Goal: Task Accomplishment & Management: Complete application form

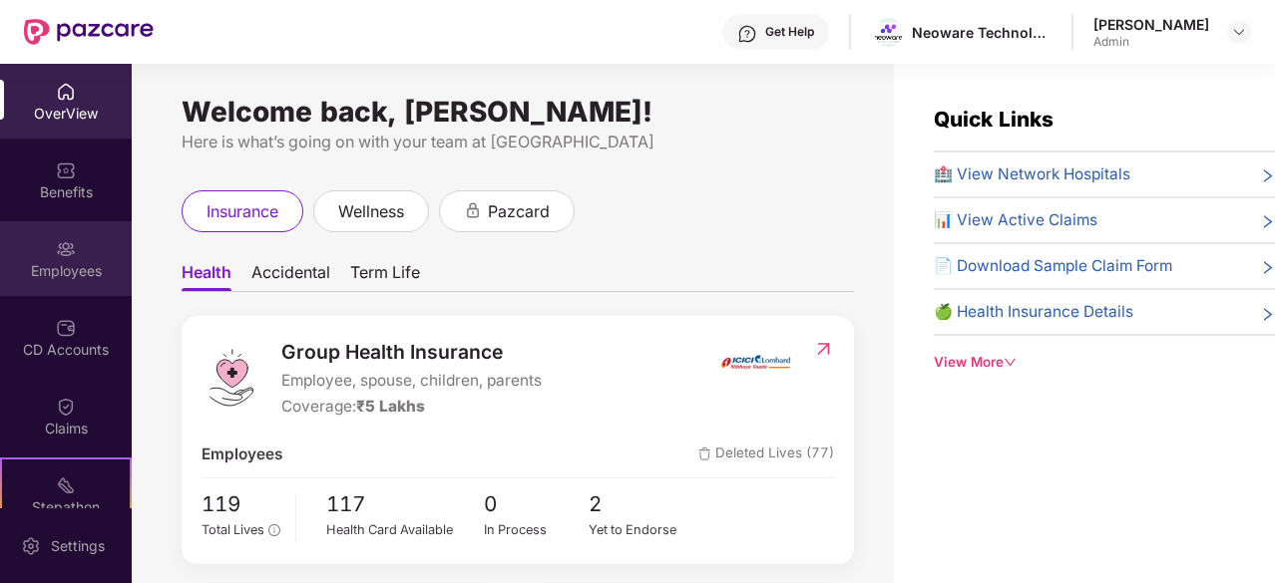
click at [60, 261] on div "Employees" at bounding box center [66, 271] width 132 height 20
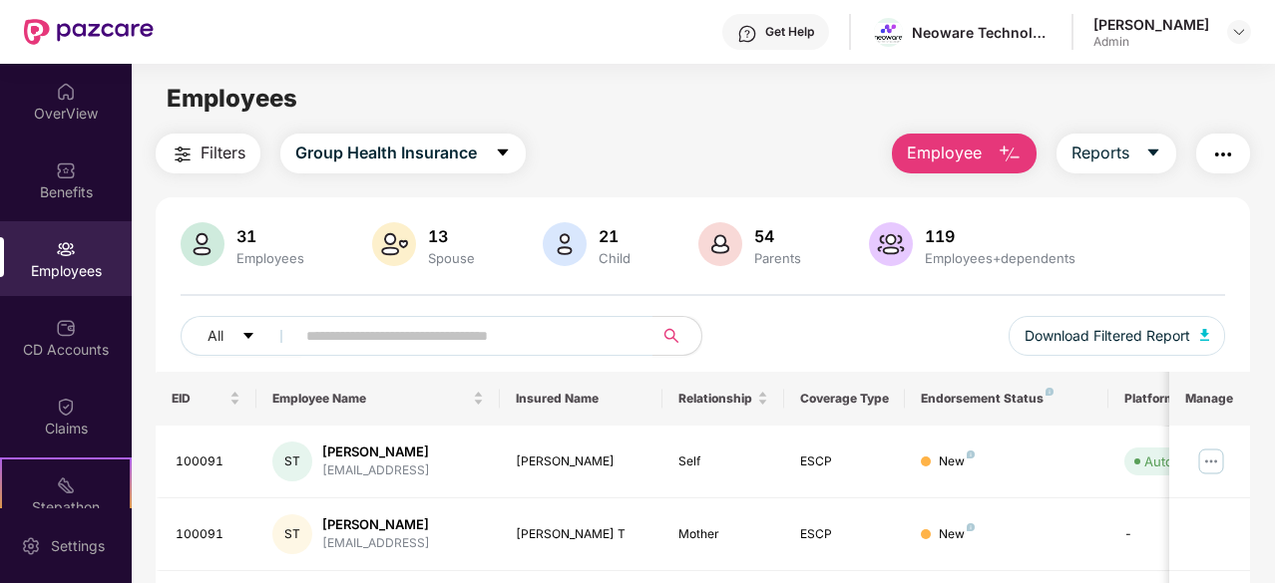
click at [333, 280] on div "31 Employees 13 Spouse 21 Child [DEMOGRAPHIC_DATA] Parents 119 Employees+depend…" at bounding box center [703, 297] width 1094 height 150
click at [477, 154] on span "Group Health Insurance" at bounding box center [386, 153] width 182 height 25
click at [721, 167] on div "Filters Group Health Insurance Employee Reports" at bounding box center [703, 154] width 1094 height 40
click at [971, 153] on span "Employee" at bounding box center [944, 153] width 75 height 25
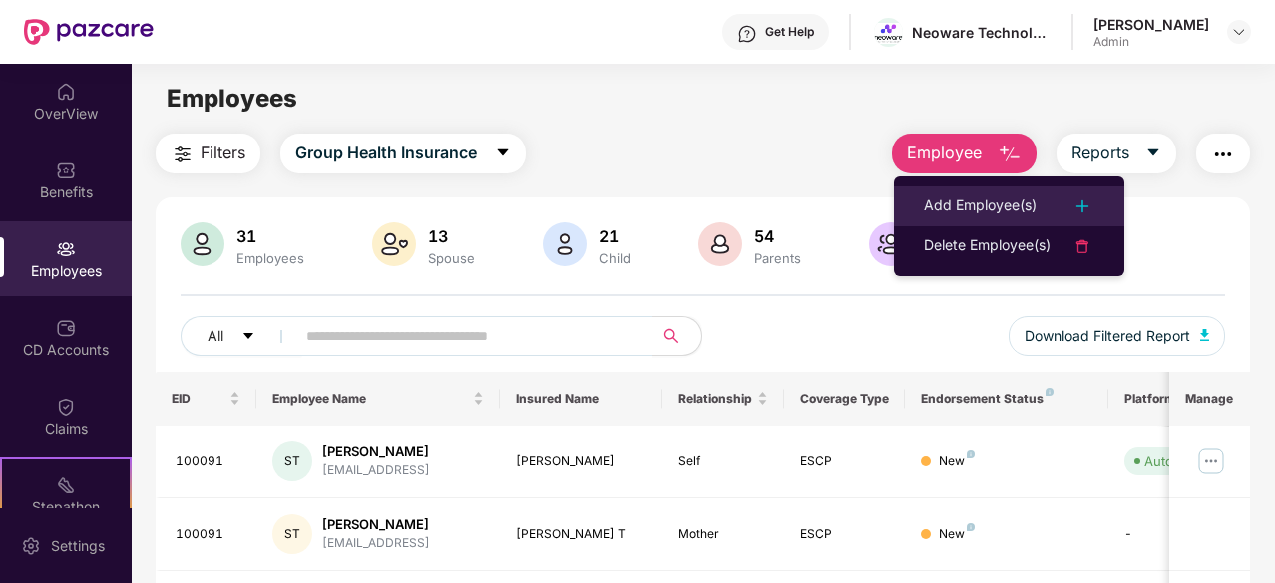
click at [978, 207] on div "Add Employee(s)" at bounding box center [980, 206] width 113 height 24
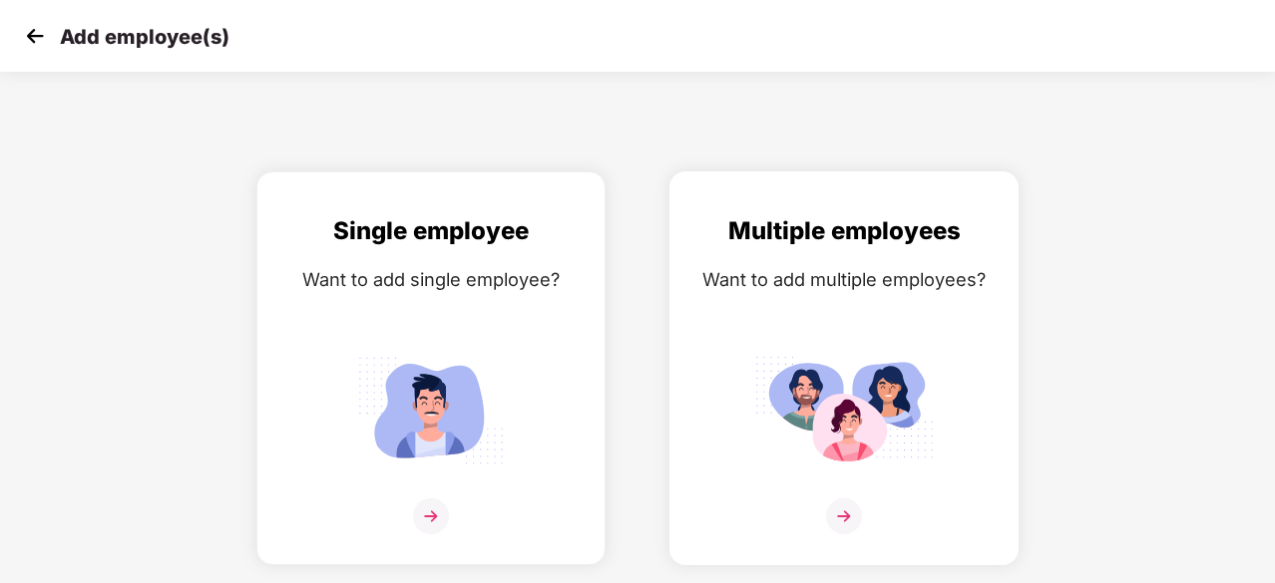
click at [842, 515] on img at bounding box center [844, 517] width 36 height 36
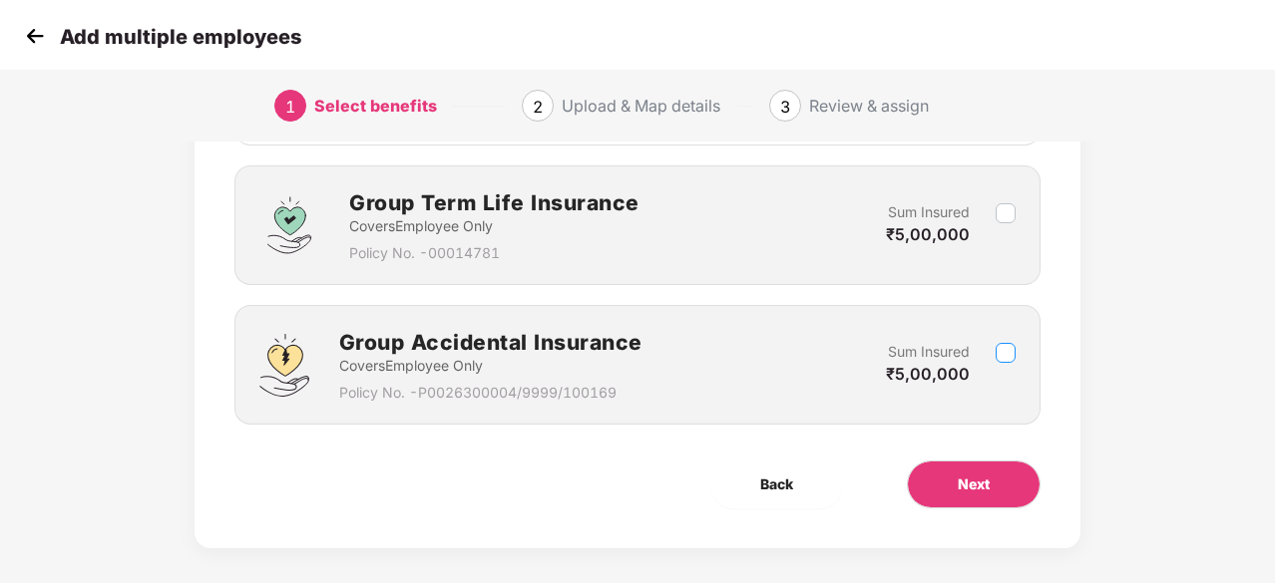
scroll to position [430, 0]
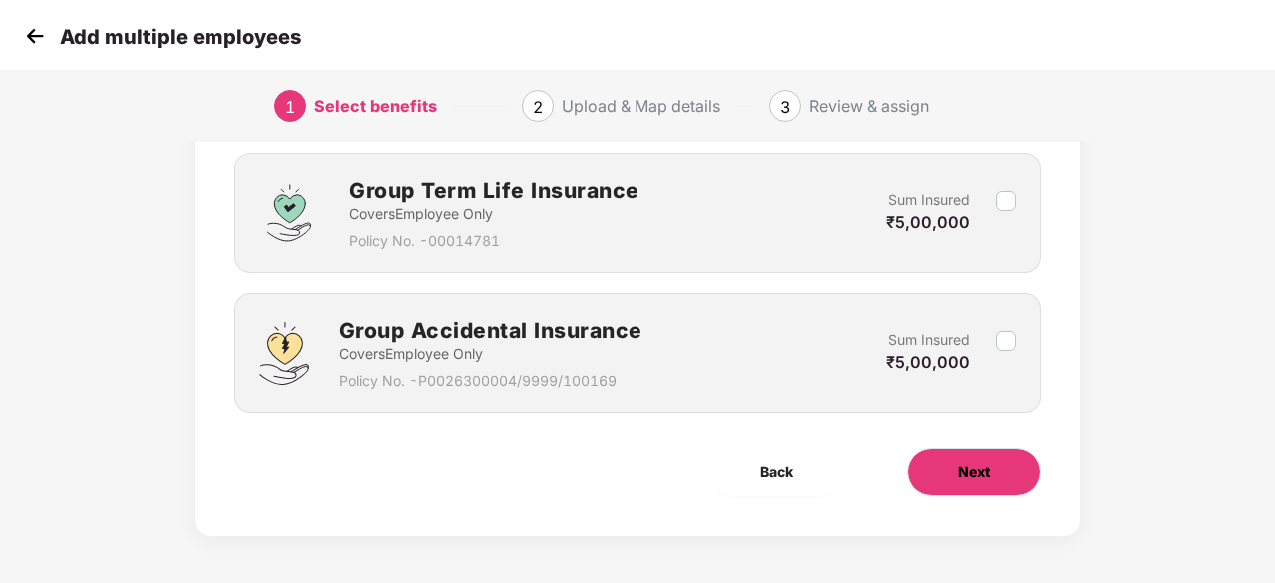
click at [949, 457] on button "Next" at bounding box center [974, 473] width 134 height 48
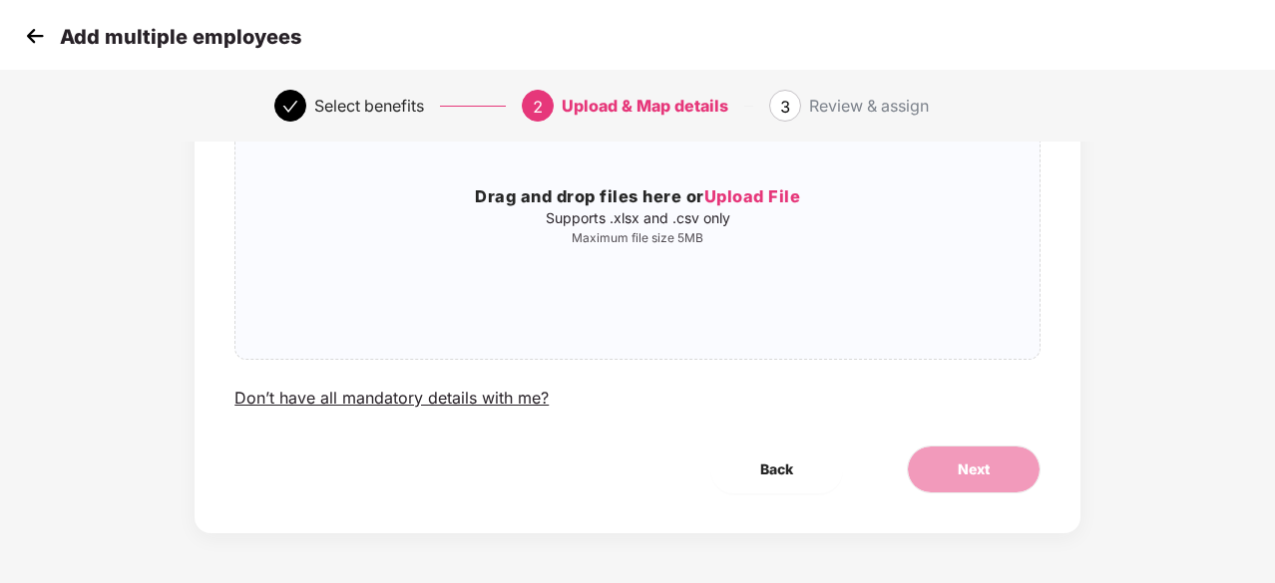
scroll to position [0, 0]
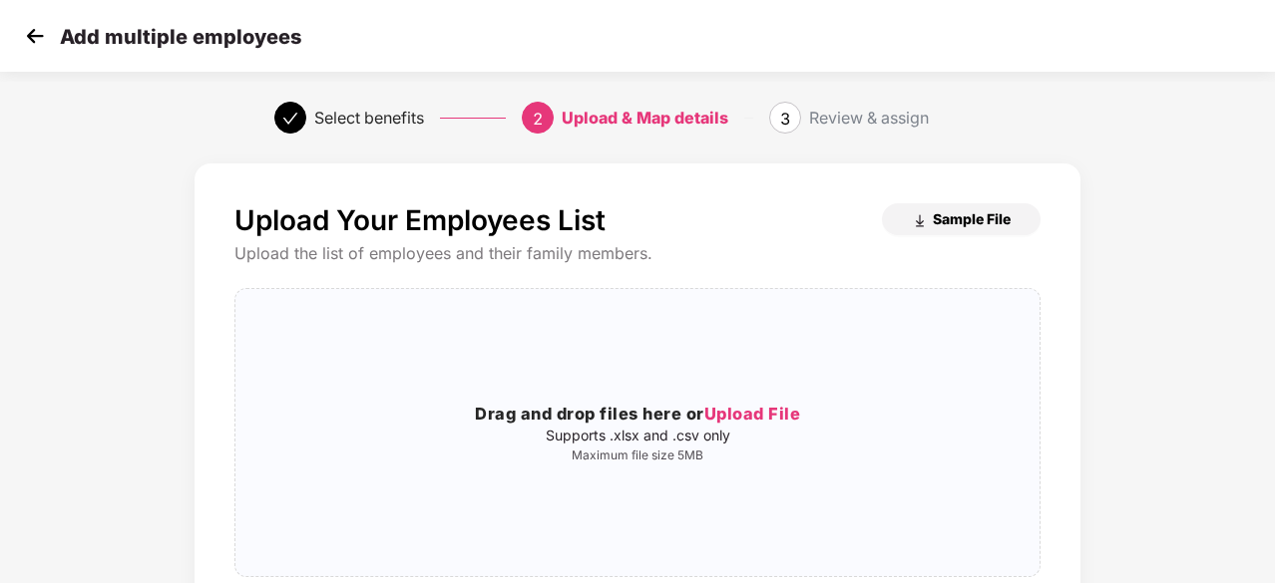
click at [958, 214] on span "Sample File" at bounding box center [972, 218] width 78 height 19
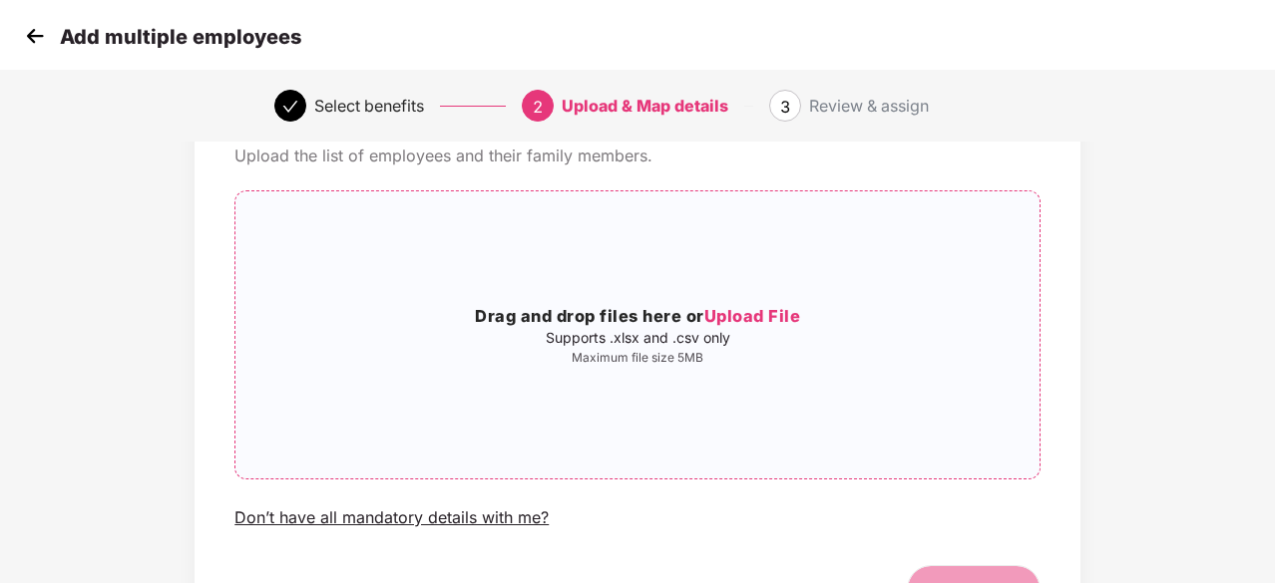
scroll to position [165, 0]
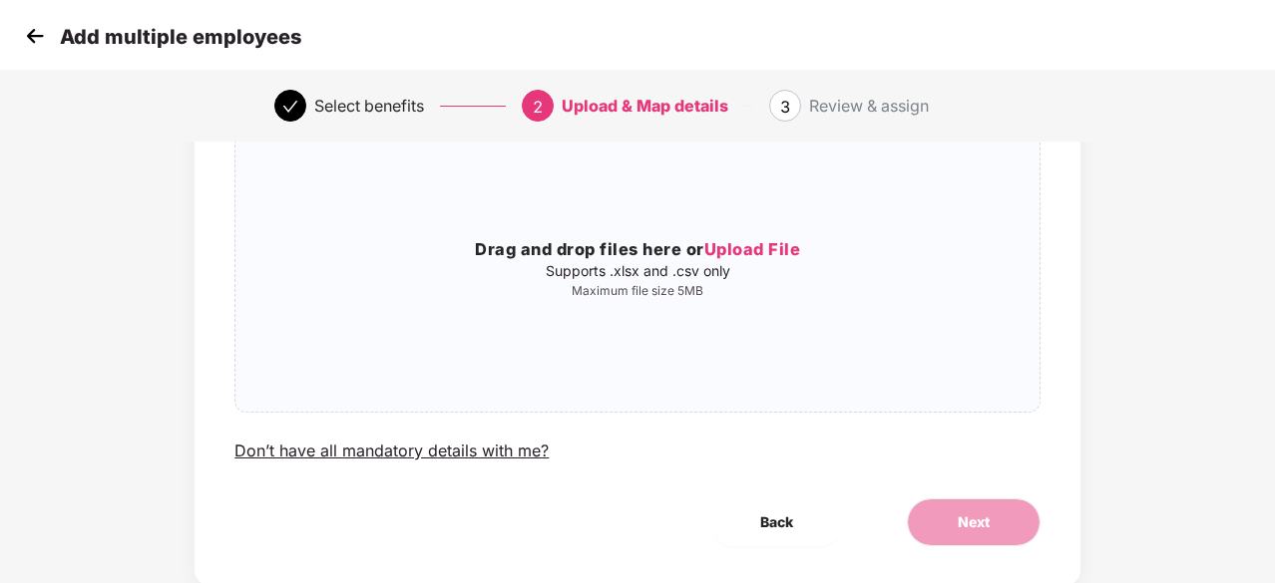
click at [487, 490] on div "Upload Your Employees List Sample File Upload the list of employees and their f…" at bounding box center [637, 292] width 886 height 587
